Goal: Task Accomplishment & Management: Manage account settings

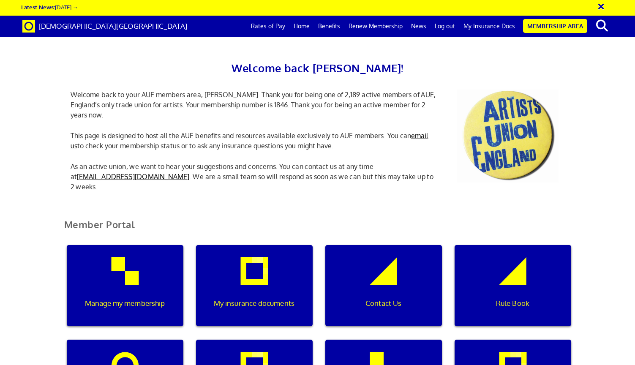
scroll to position [125, 0]
click at [140, 245] on div "Manage my membership" at bounding box center [125, 285] width 117 height 81
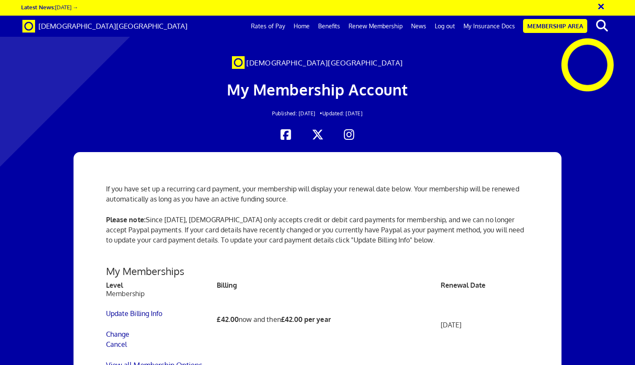
scroll to position [159, 0]
click at [122, 340] on link "Cancel" at bounding box center [116, 344] width 21 height 8
click at [144, 309] on link "Update Billing Info" at bounding box center [134, 313] width 56 height 8
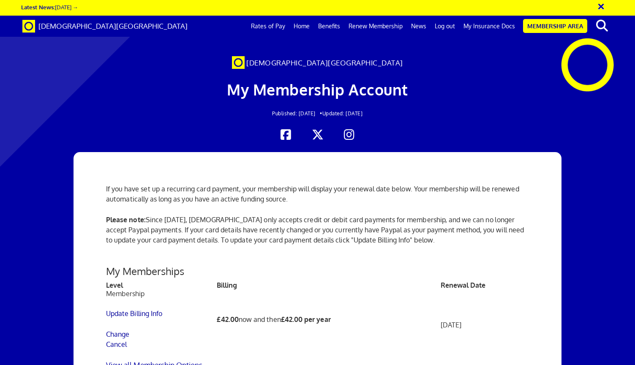
click at [185, 361] on link "View all Membership Options" at bounding box center [154, 365] width 96 height 9
